Goal: Find specific page/section: Find specific page/section

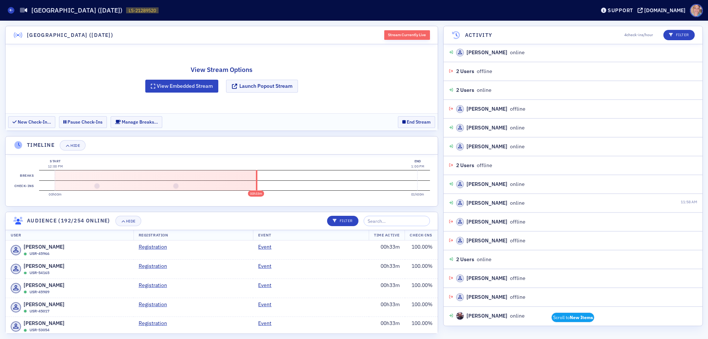
scroll to position [5377, 0]
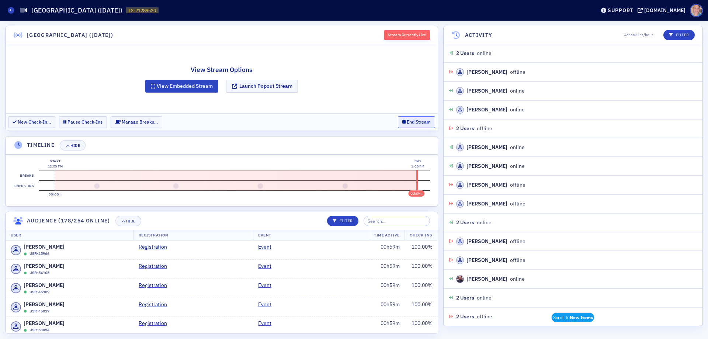
click at [415, 122] on button "End Stream" at bounding box center [416, 121] width 37 height 11
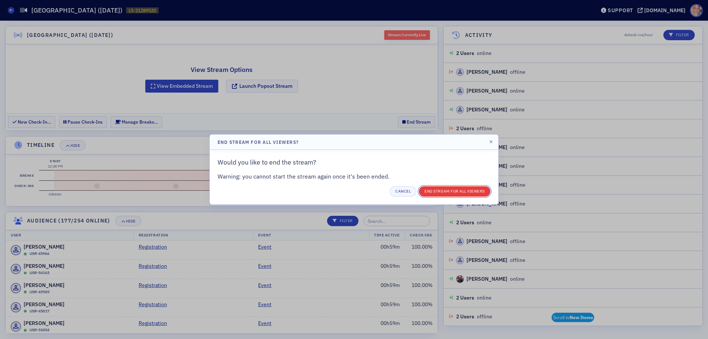
click at [451, 190] on button "End Stream for all Viewers" at bounding box center [455, 191] width 72 height 10
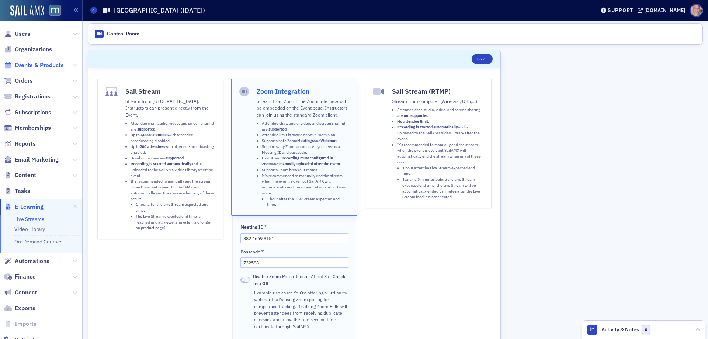
click at [28, 64] on span "Events & Products" at bounding box center [39, 65] width 49 height 8
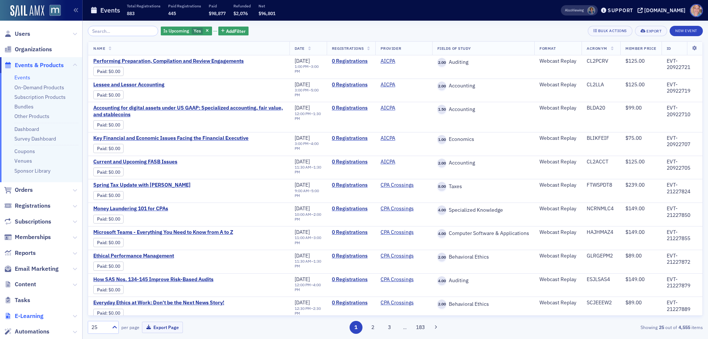
click at [17, 317] on span "E-Learning" at bounding box center [29, 316] width 29 height 8
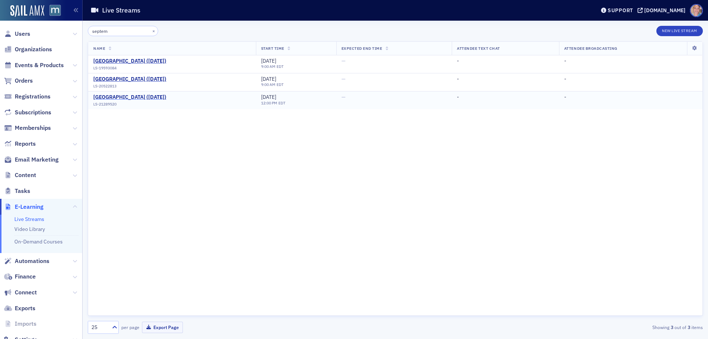
type input "septem"
click at [136, 97] on div "MACPA Town Hall (September 2025)" at bounding box center [129, 97] width 73 height 7
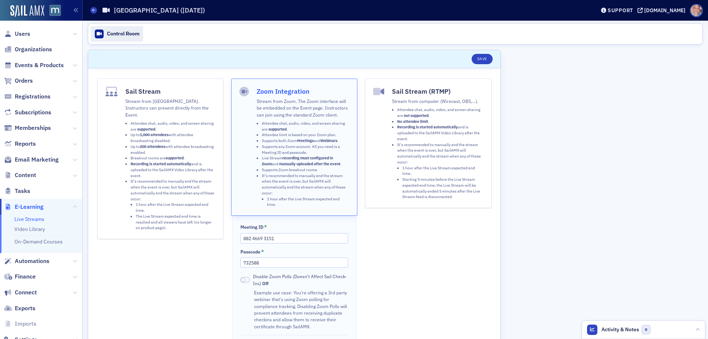
click at [123, 34] on div "Control Room" at bounding box center [123, 34] width 32 height 7
click at [22, 35] on span "Users" at bounding box center [22, 34] width 15 height 8
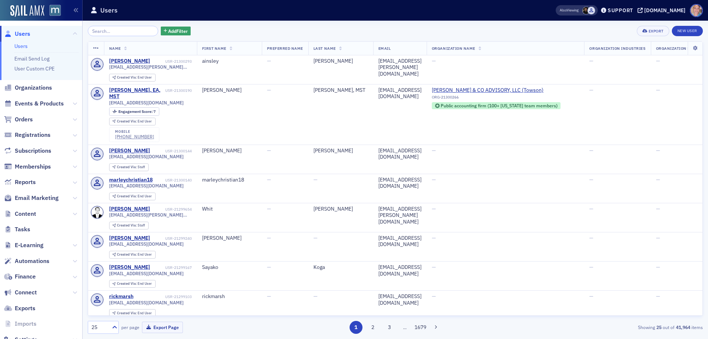
drag, startPoint x: 22, startPoint y: 45, endPoint x: 118, endPoint y: 33, distance: 96.6
click at [23, 45] on link "Users" at bounding box center [20, 46] width 13 height 7
click at [116, 31] on input "search" at bounding box center [123, 31] width 70 height 10
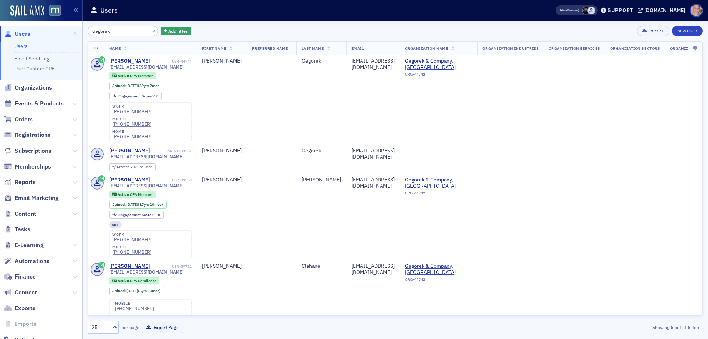
type input "Gegorek"
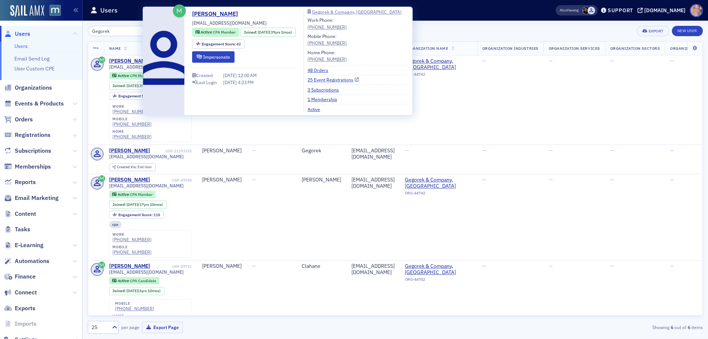
click at [339, 80] on link "25 Event Registrations" at bounding box center [332, 79] width 51 height 7
click at [329, 89] on link "3 Subscriptions" at bounding box center [325, 89] width 37 height 7
click at [323, 70] on link "48 Orders" at bounding box center [320, 70] width 26 height 7
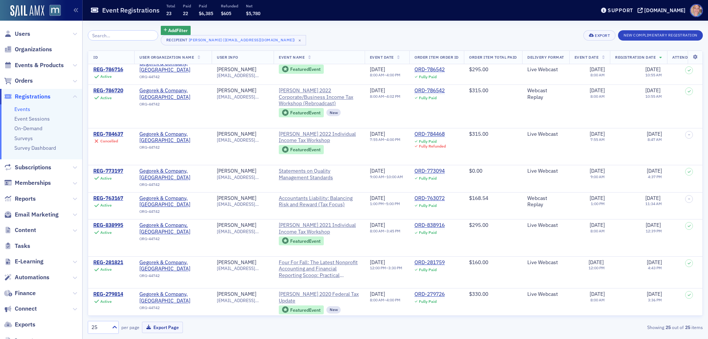
scroll to position [184, 0]
